Goal: Transaction & Acquisition: Obtain resource

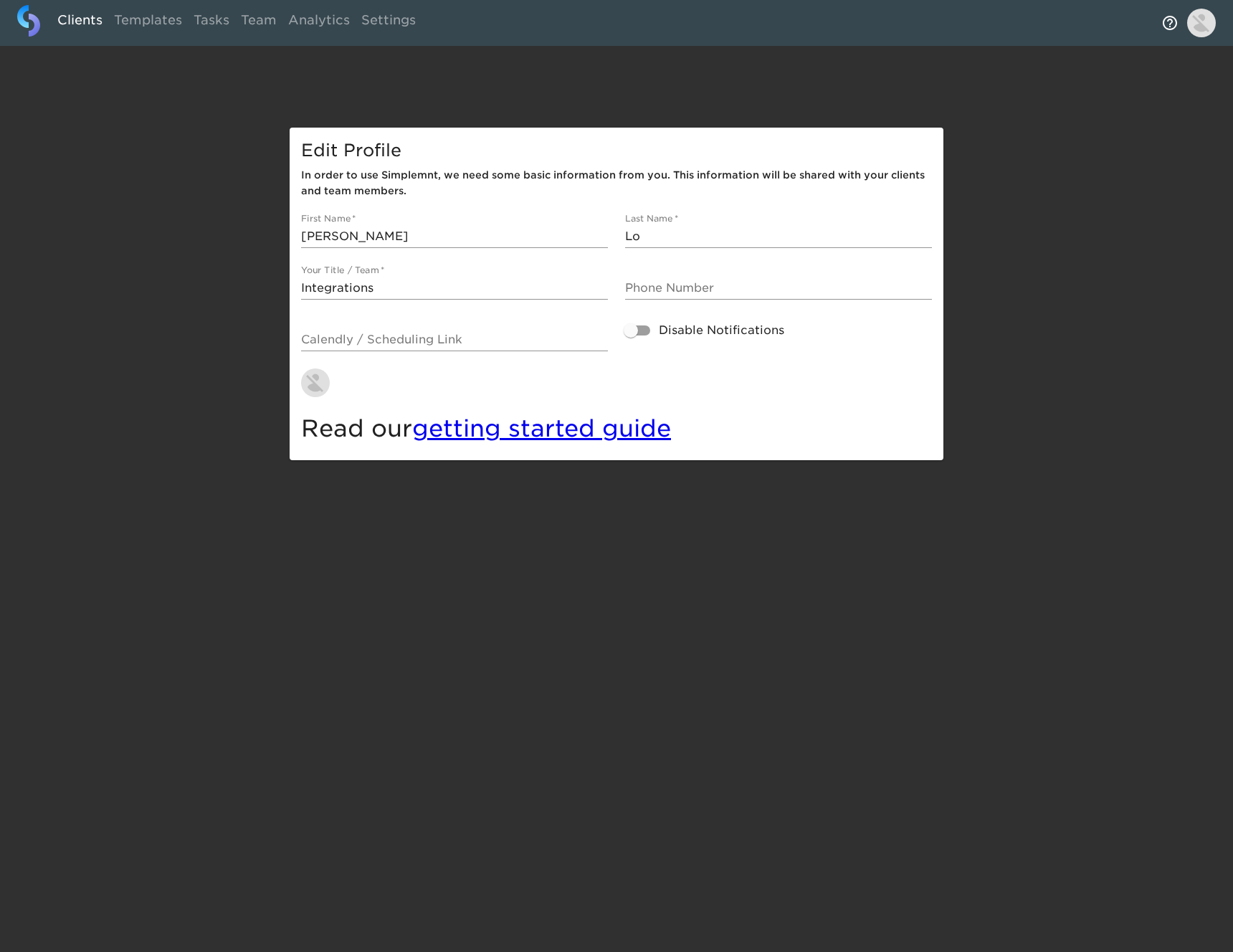
click at [95, 28] on link "Clients" at bounding box center [80, 23] width 56 height 35
select select "10"
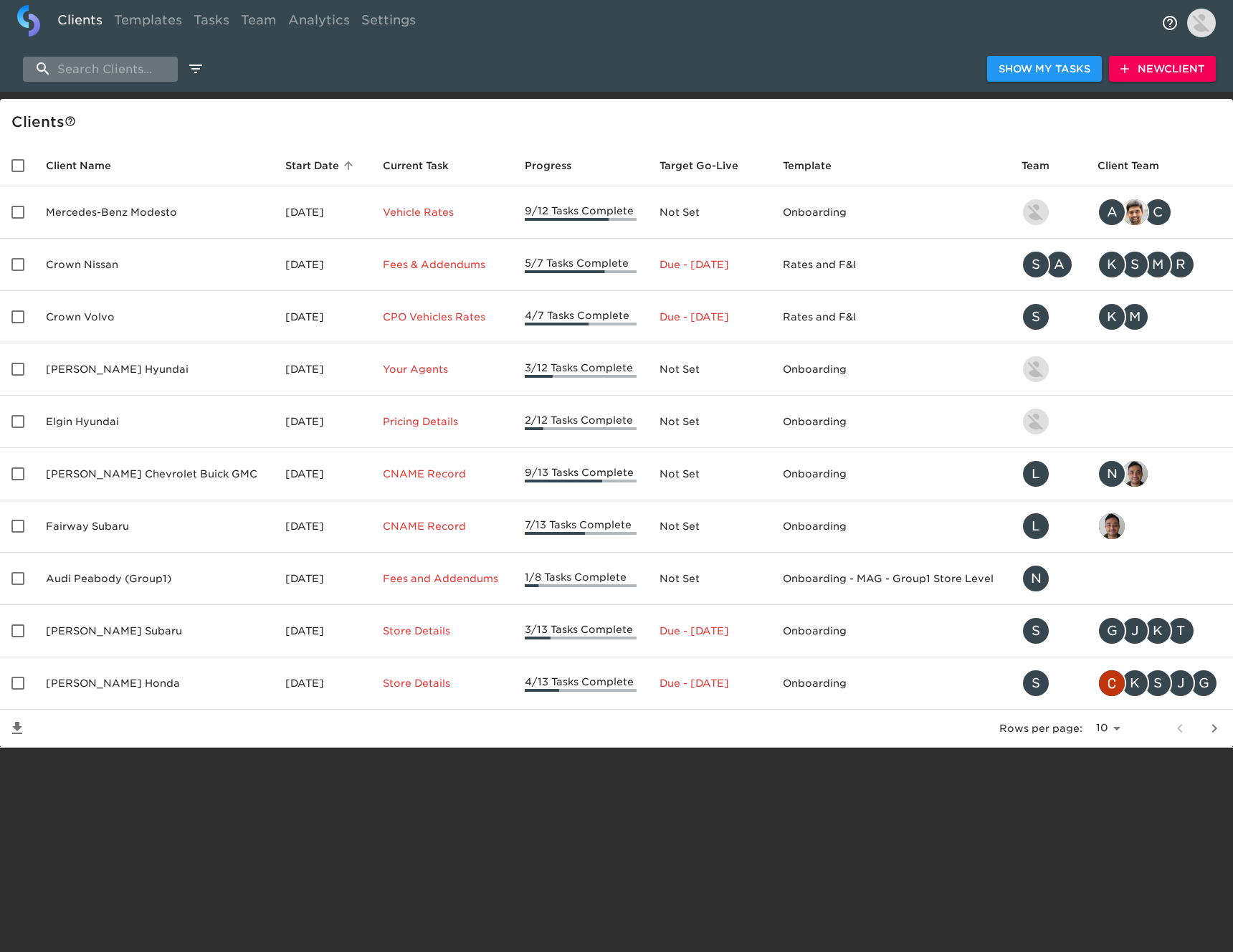
click at [148, 69] on input "search" at bounding box center [101, 68] width 155 height 25
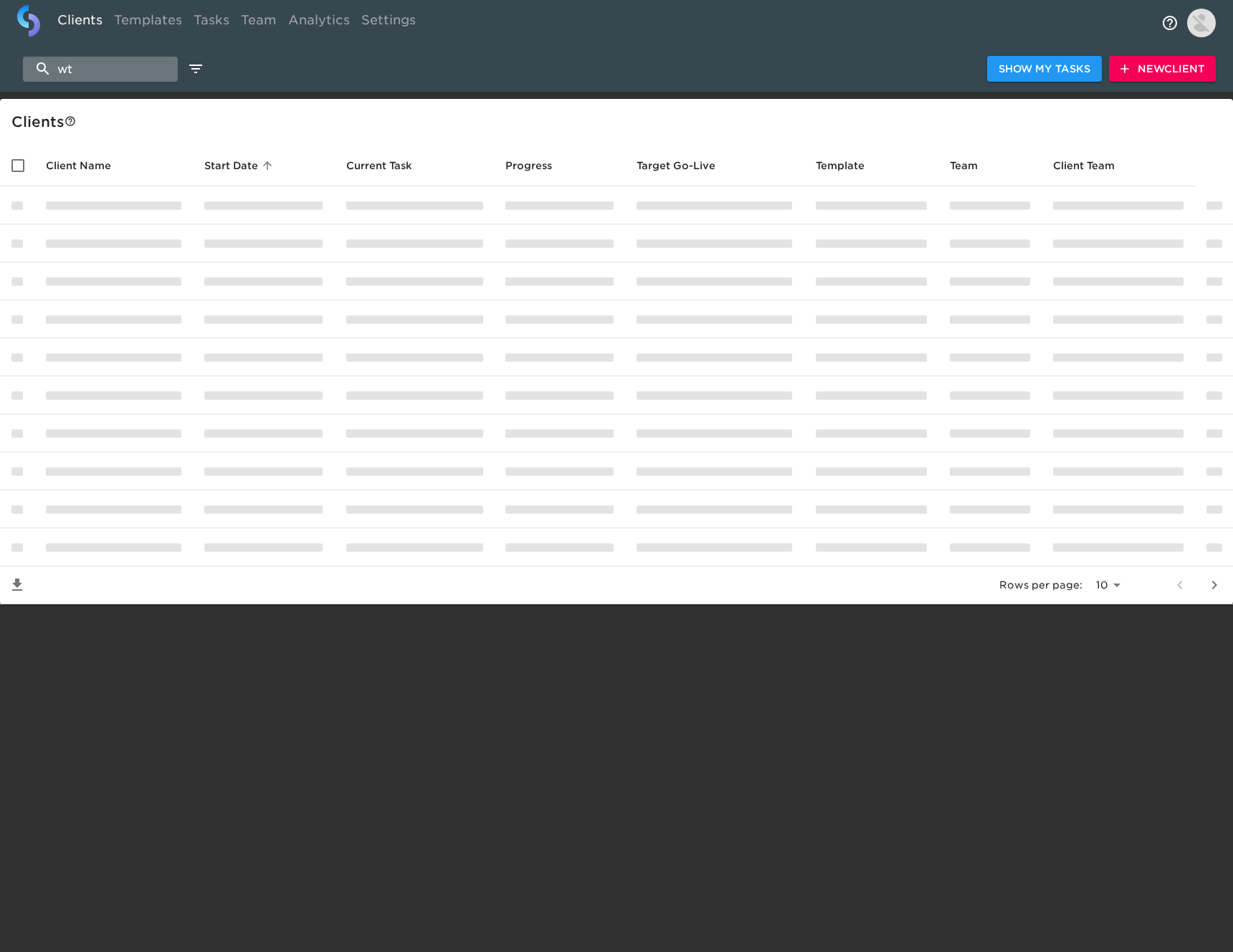
type input "w"
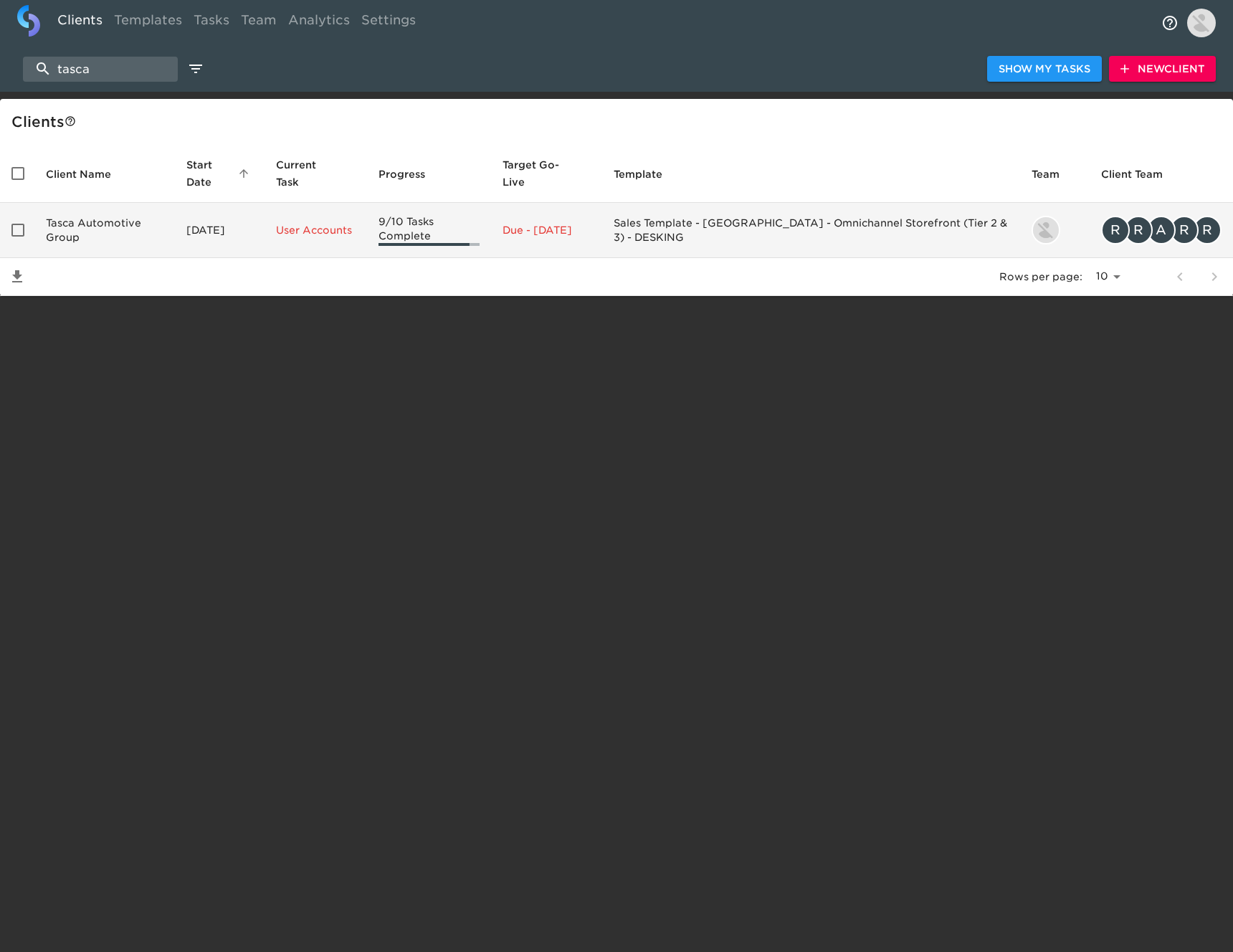
type input "tasca"
click at [134, 224] on td "Tasca Automotive Group" at bounding box center [104, 230] width 140 height 56
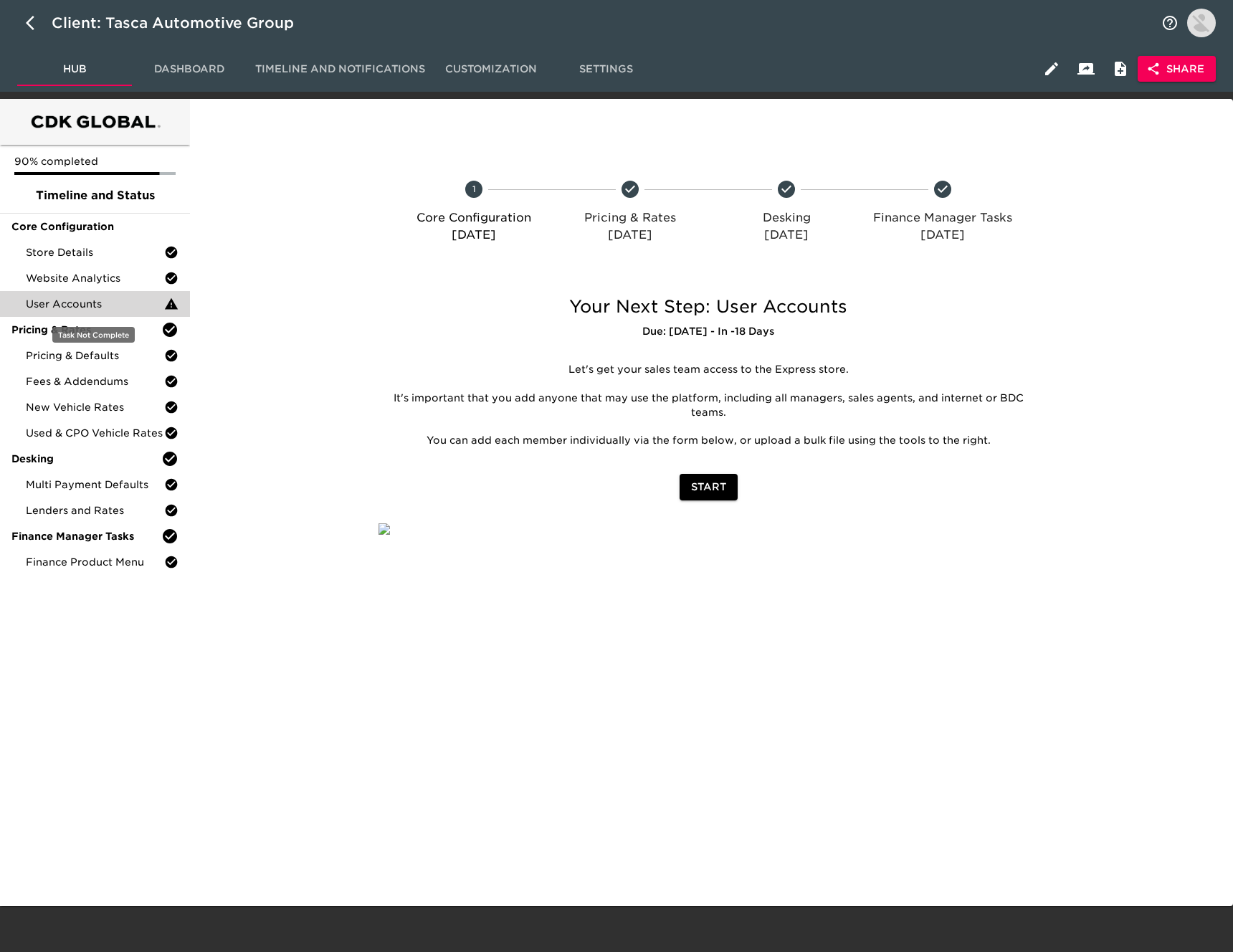
click at [85, 306] on span "User Accounts" at bounding box center [95, 304] width 138 height 14
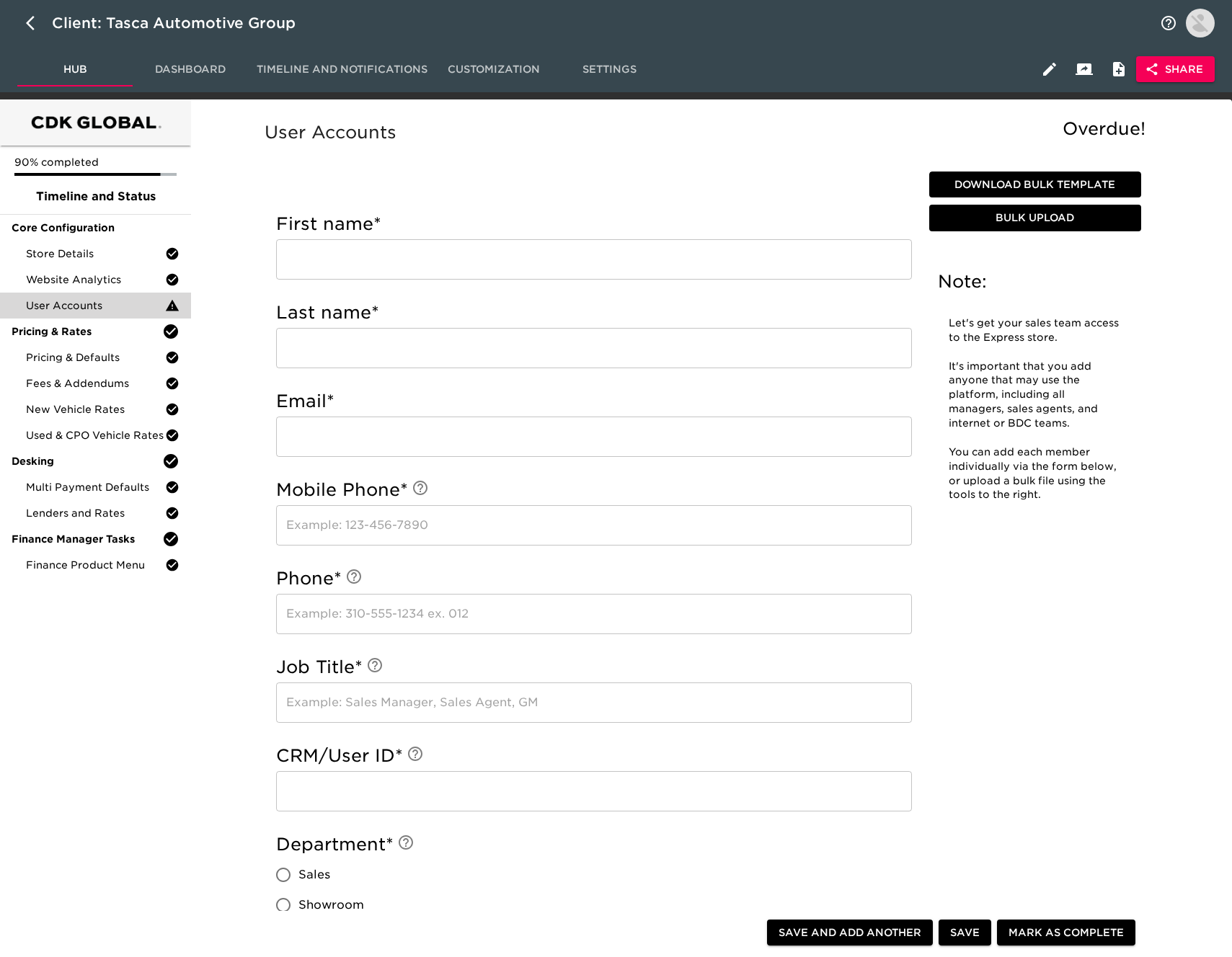
click at [1037, 187] on span "Download Bulk Template" at bounding box center [1035, 185] width 201 height 18
